Goal: Information Seeking & Learning: Learn about a topic

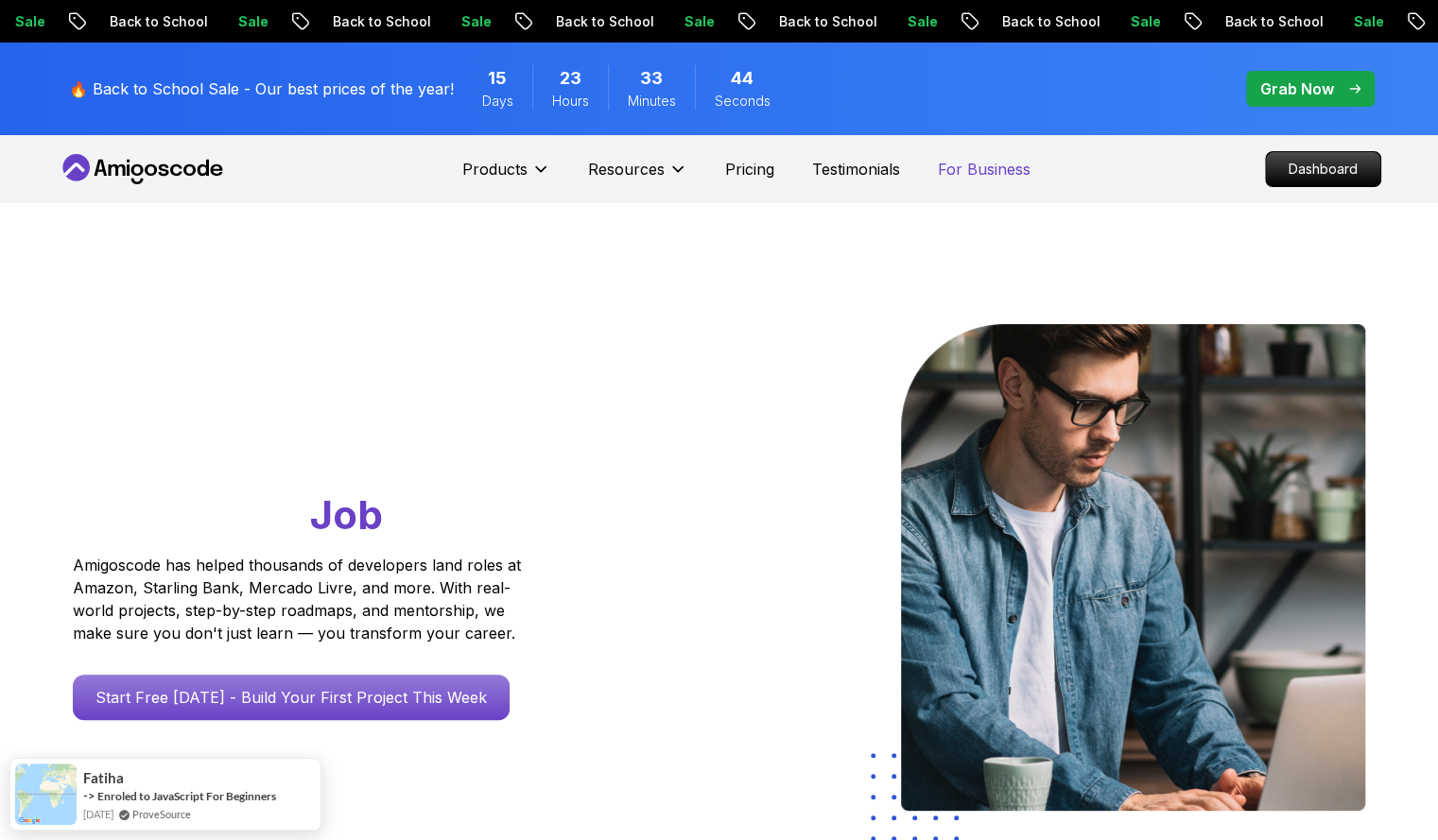
click at [982, 172] on p "For Business" at bounding box center [984, 169] width 93 height 22
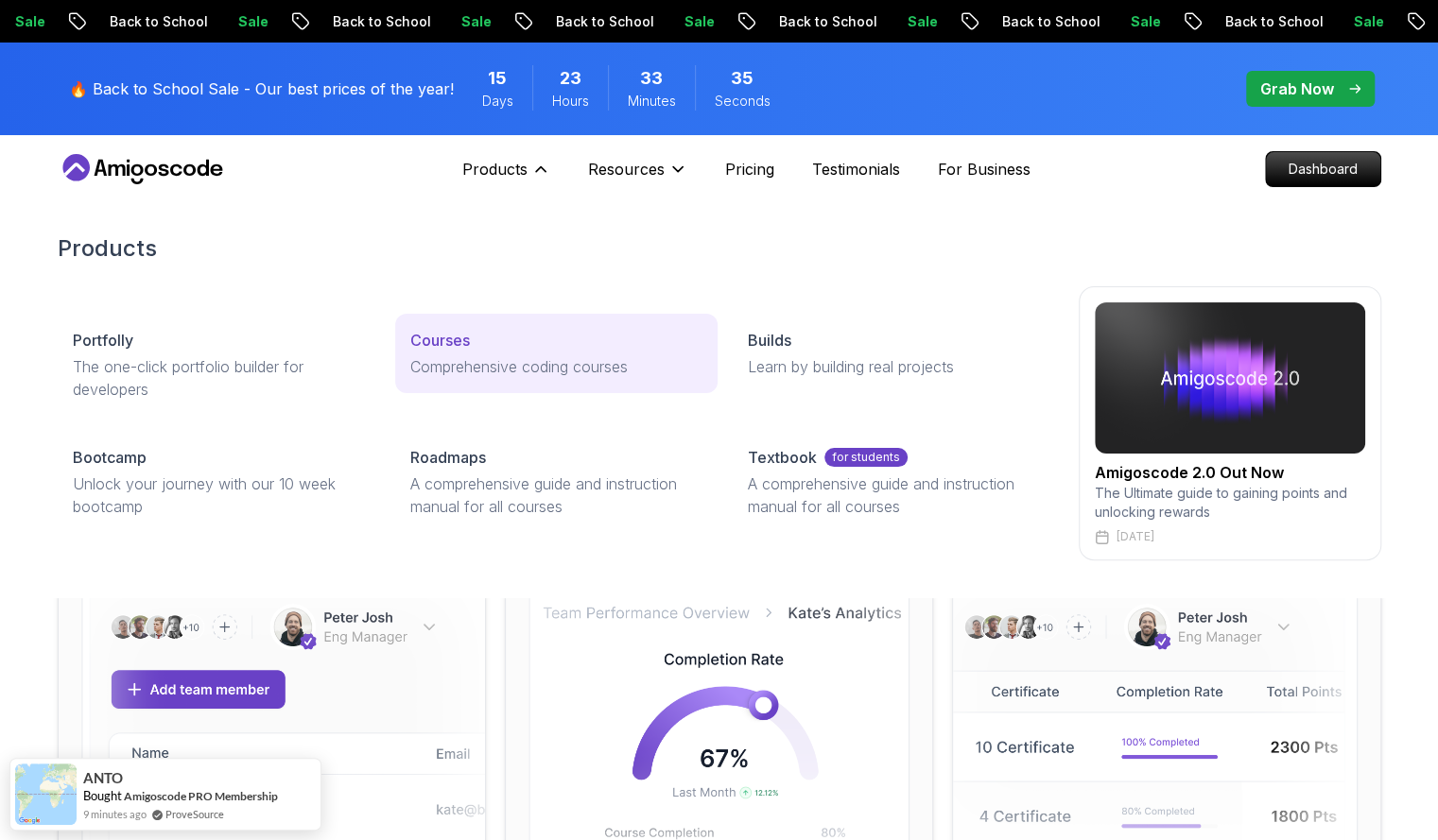
click at [437, 328] on p "Courses" at bounding box center [440, 339] width 59 height 22
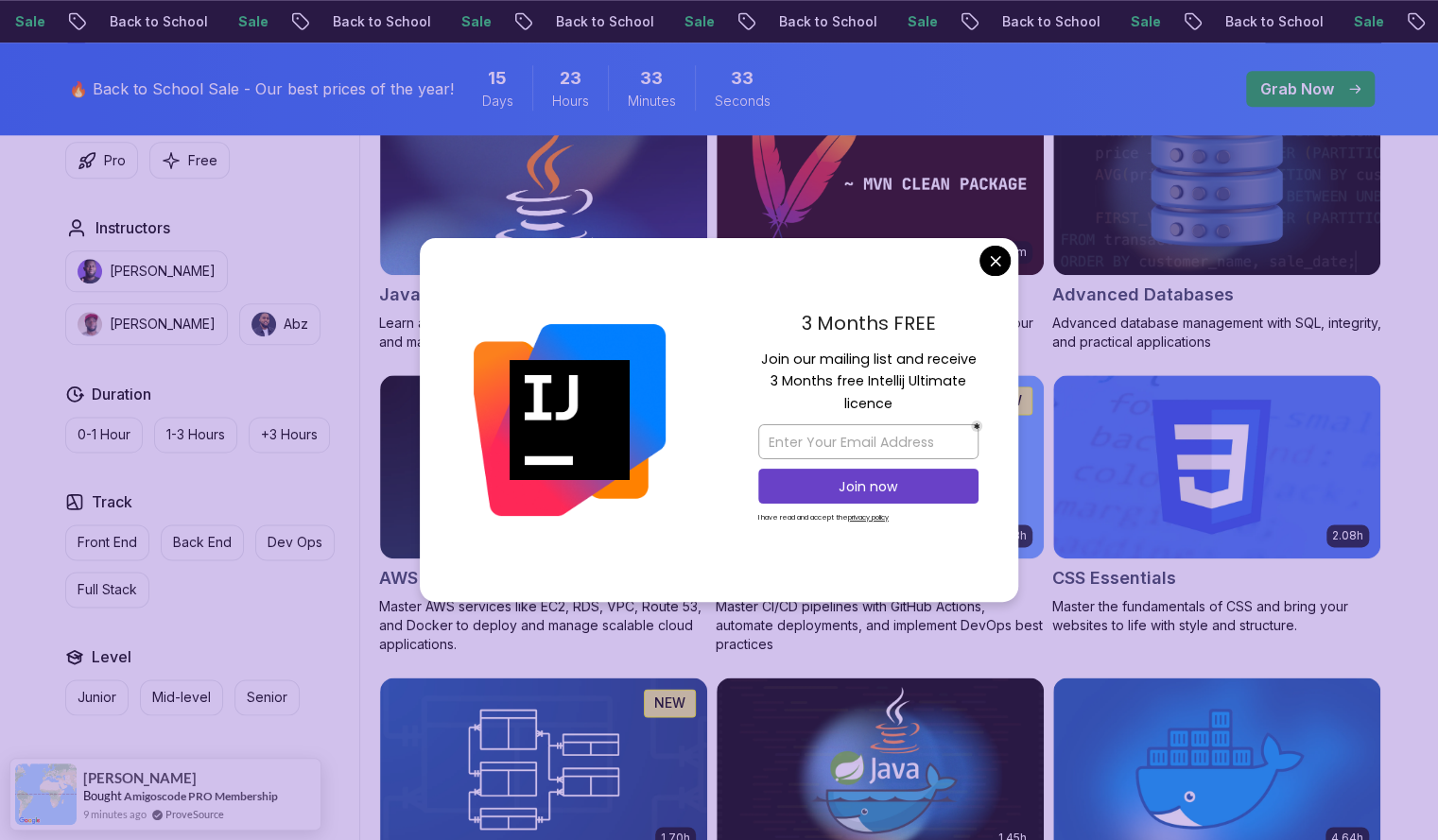
scroll to position [1237, 0]
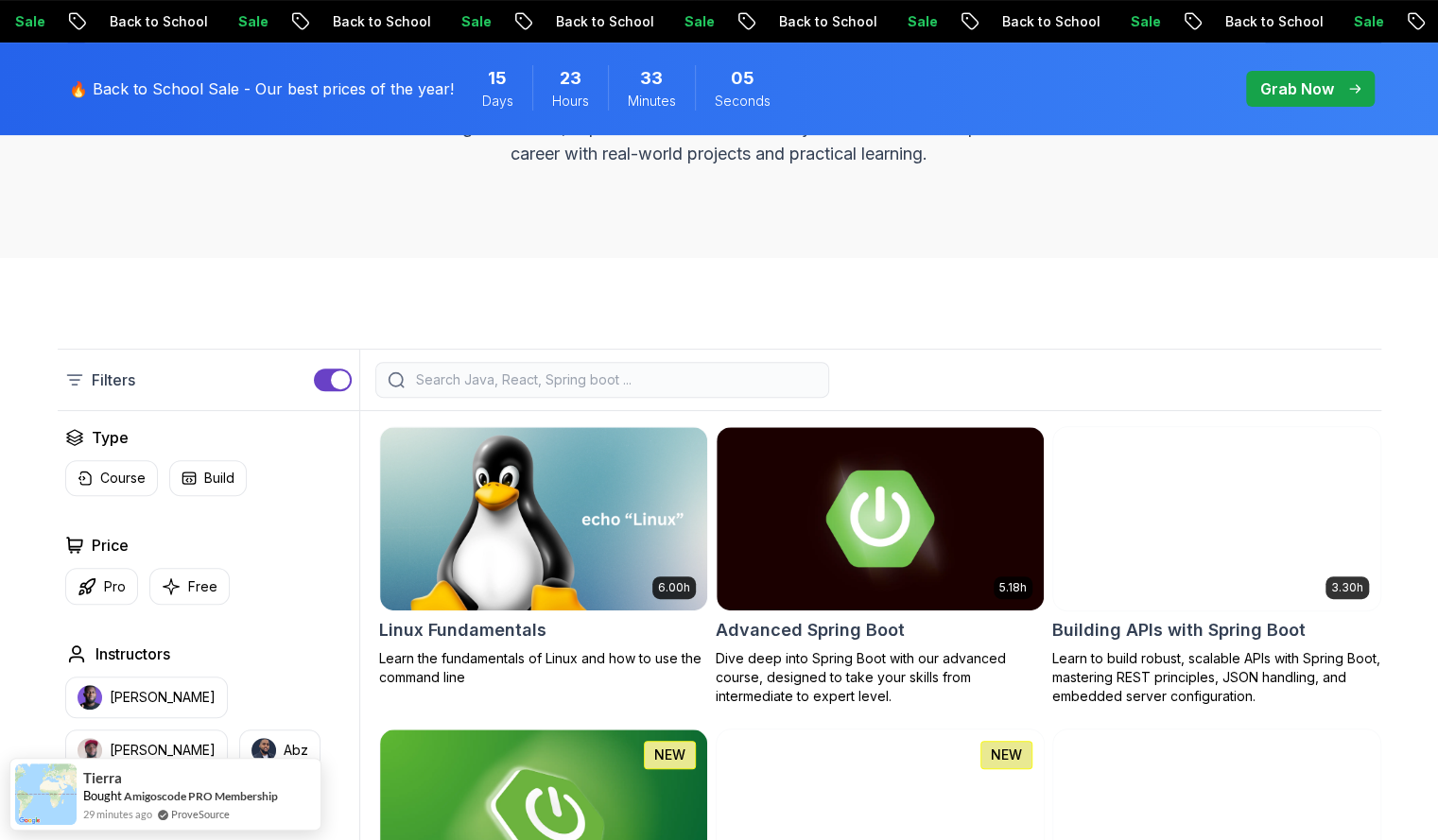
scroll to position [0, 0]
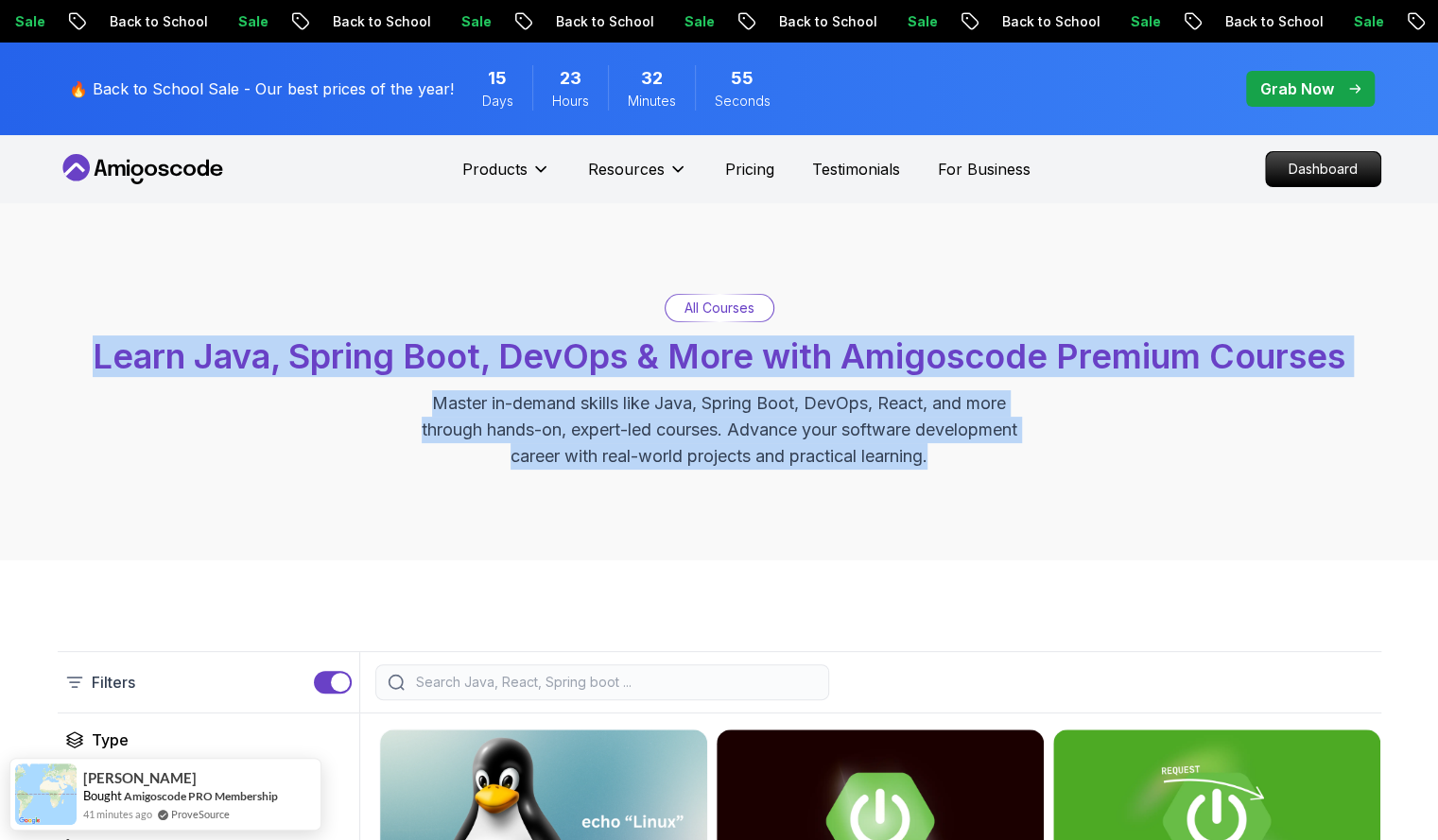
drag, startPoint x: 92, startPoint y: 357, endPoint x: 946, endPoint y: 451, distance: 859.2
click at [946, 451] on div "All Courses Learn Java, Spring Boot, DevOps & More with Amigoscode Premium Cour…" at bounding box center [719, 382] width 1324 height 175
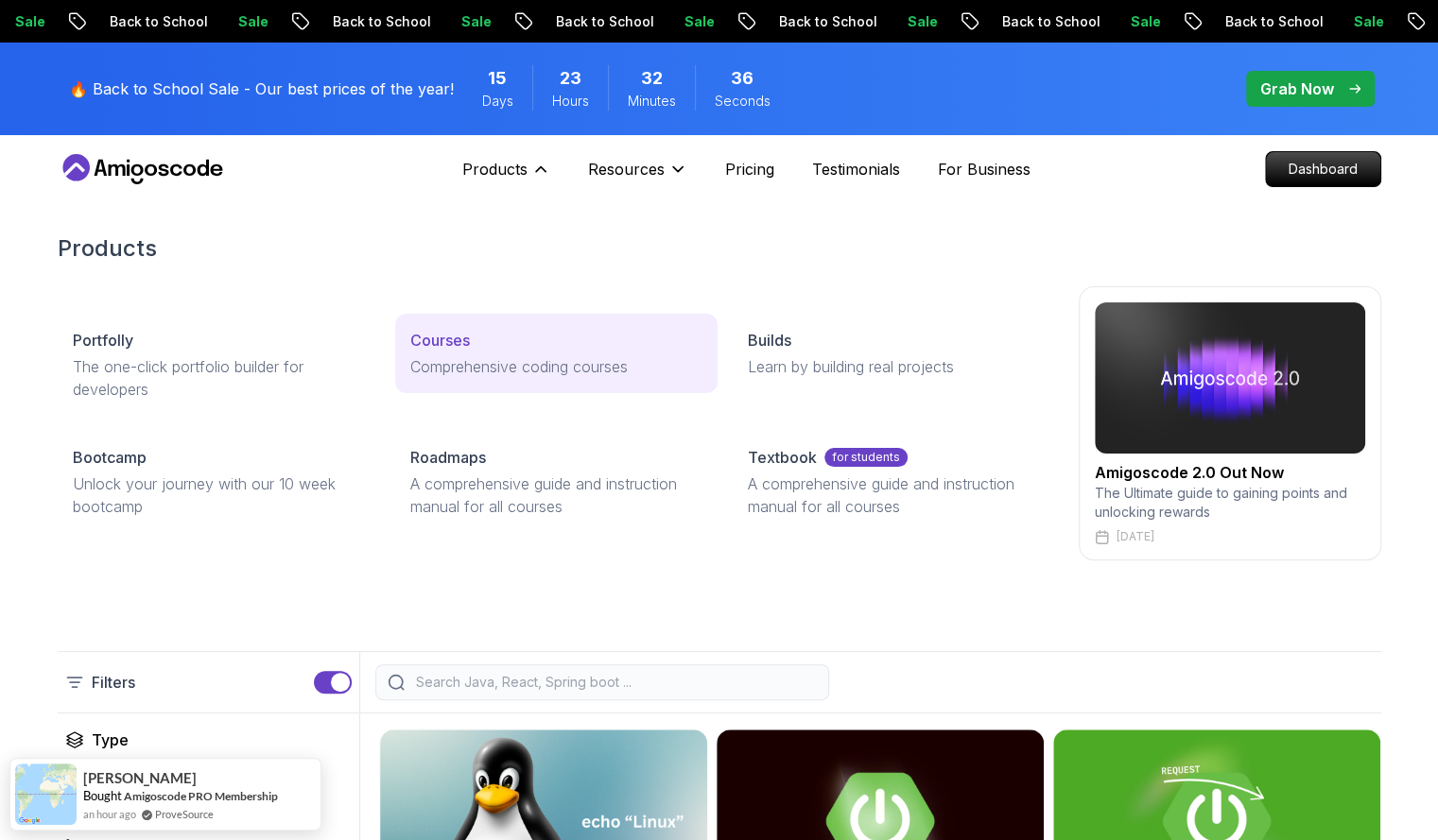
click at [425, 357] on p "Comprehensive coding courses" at bounding box center [557, 366] width 292 height 22
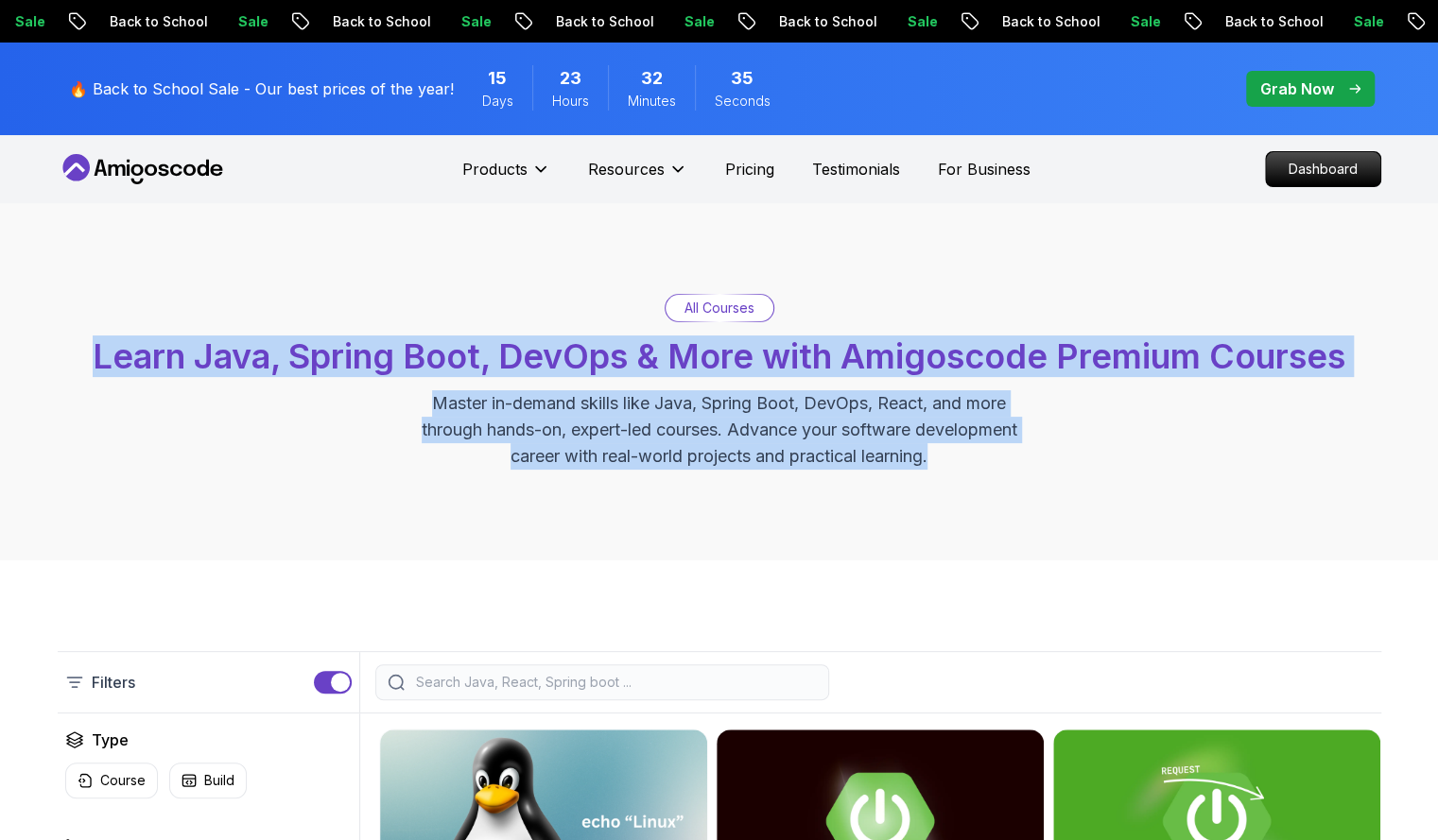
click at [431, 479] on div "All Courses Learn Java, Spring Boot, DevOps & More with Amigoscode Premium Cour…" at bounding box center [719, 382] width 1438 height 358
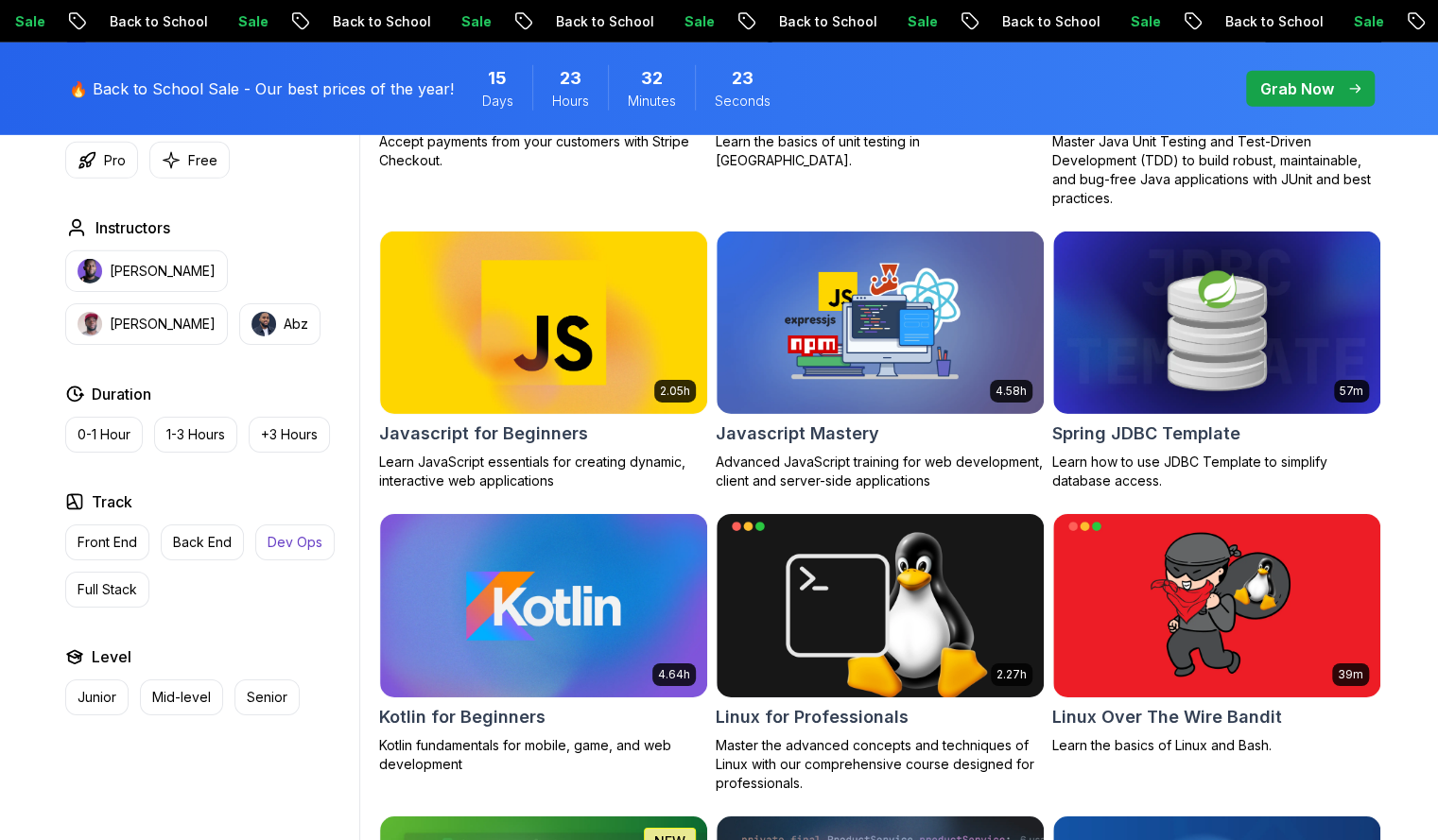
scroll to position [3499, 0]
